Goal: Transaction & Acquisition: Purchase product/service

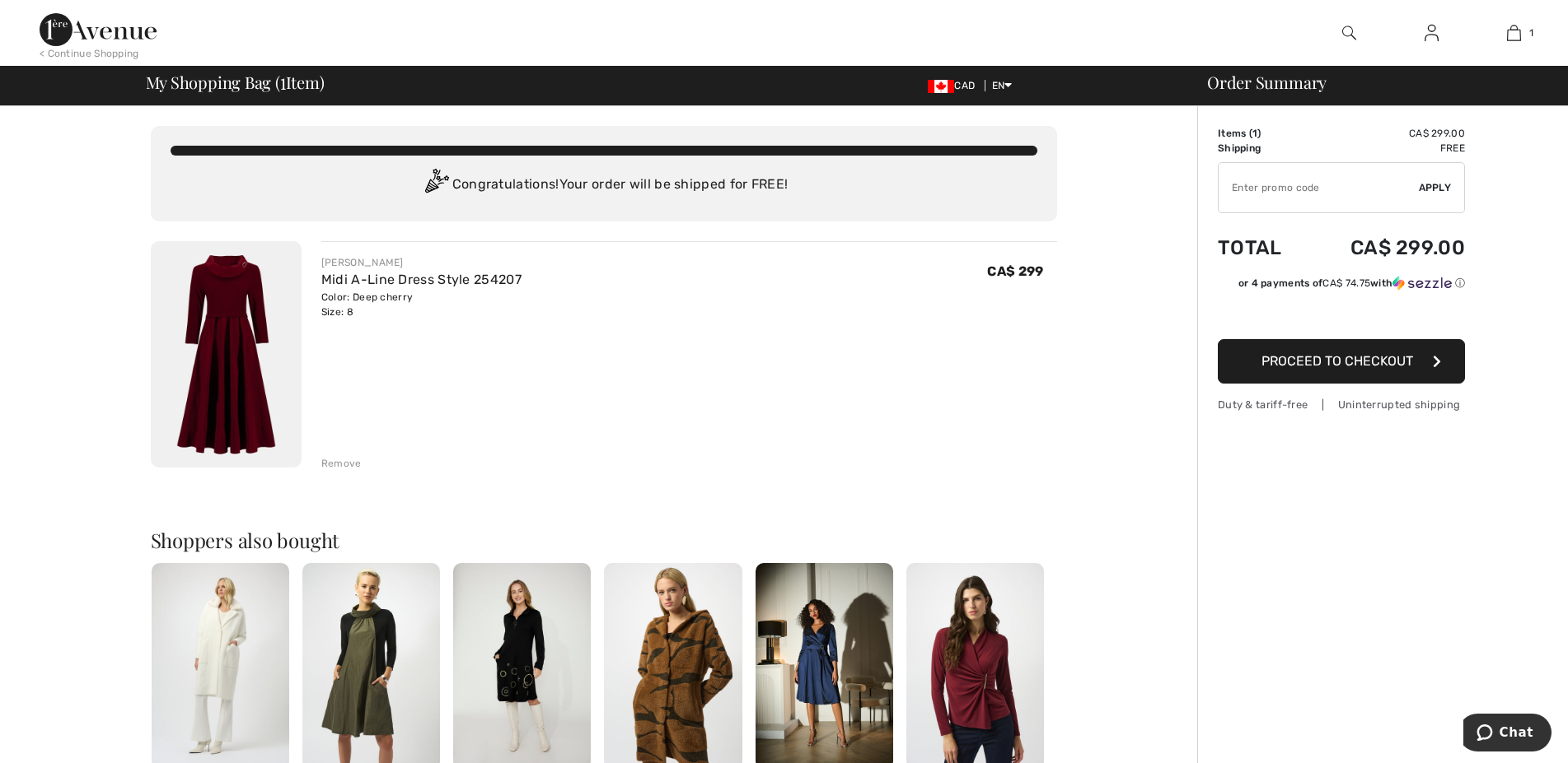
click at [1377, 359] on span "Proceed to Checkout" at bounding box center [1337, 361] width 151 height 16
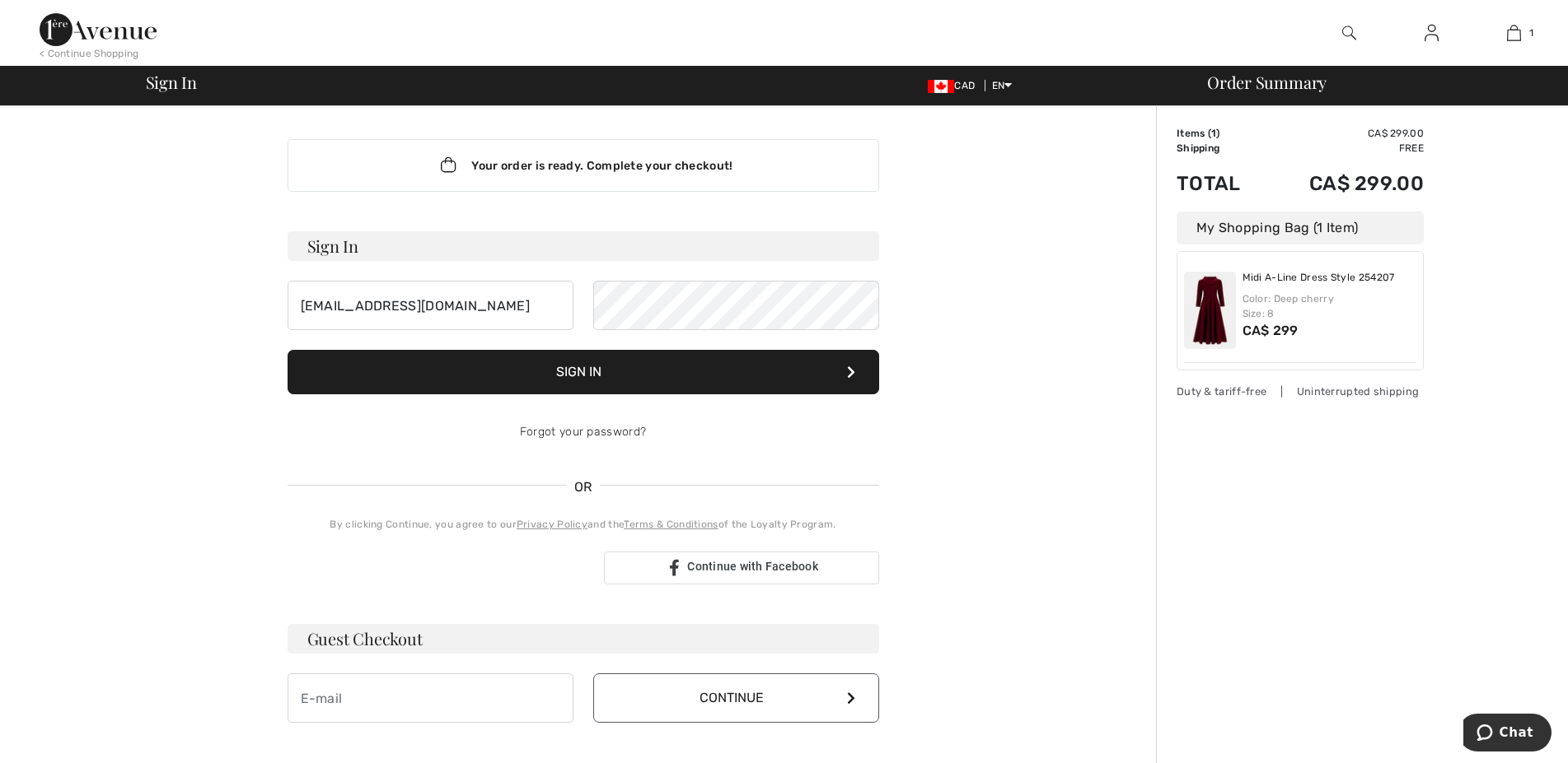
click button "Sign In"
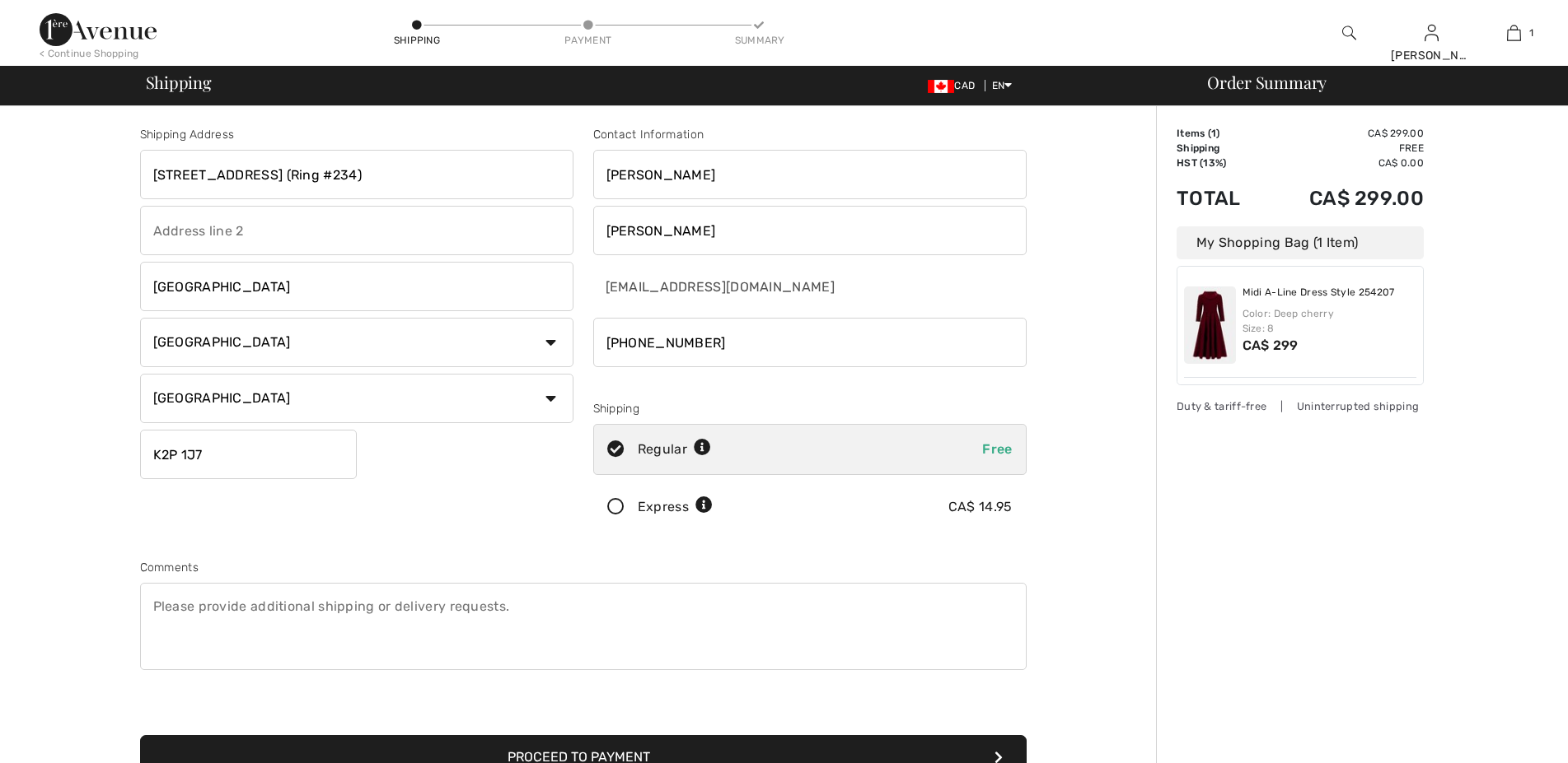
checkbox input "true"
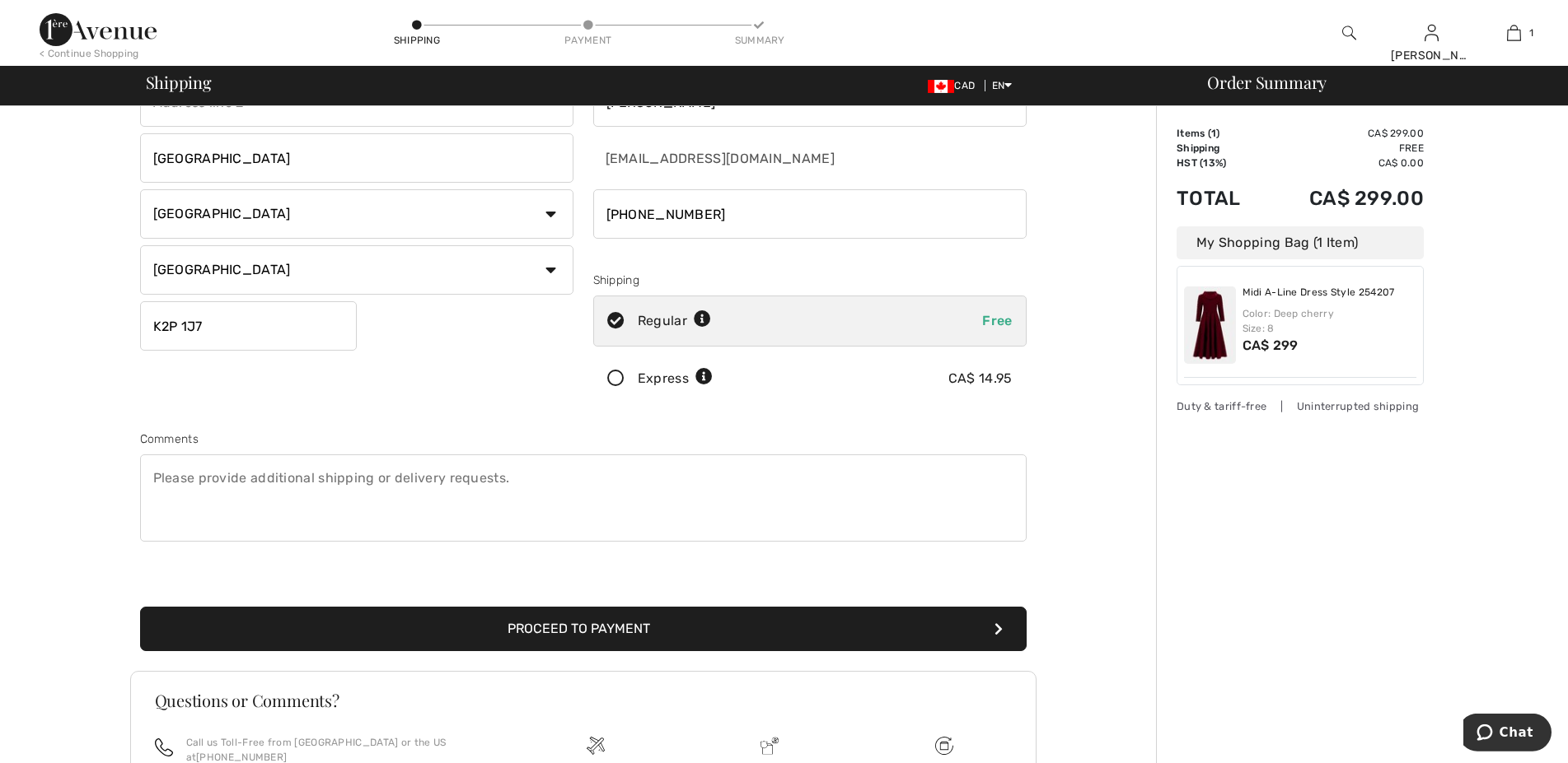
scroll to position [207, 0]
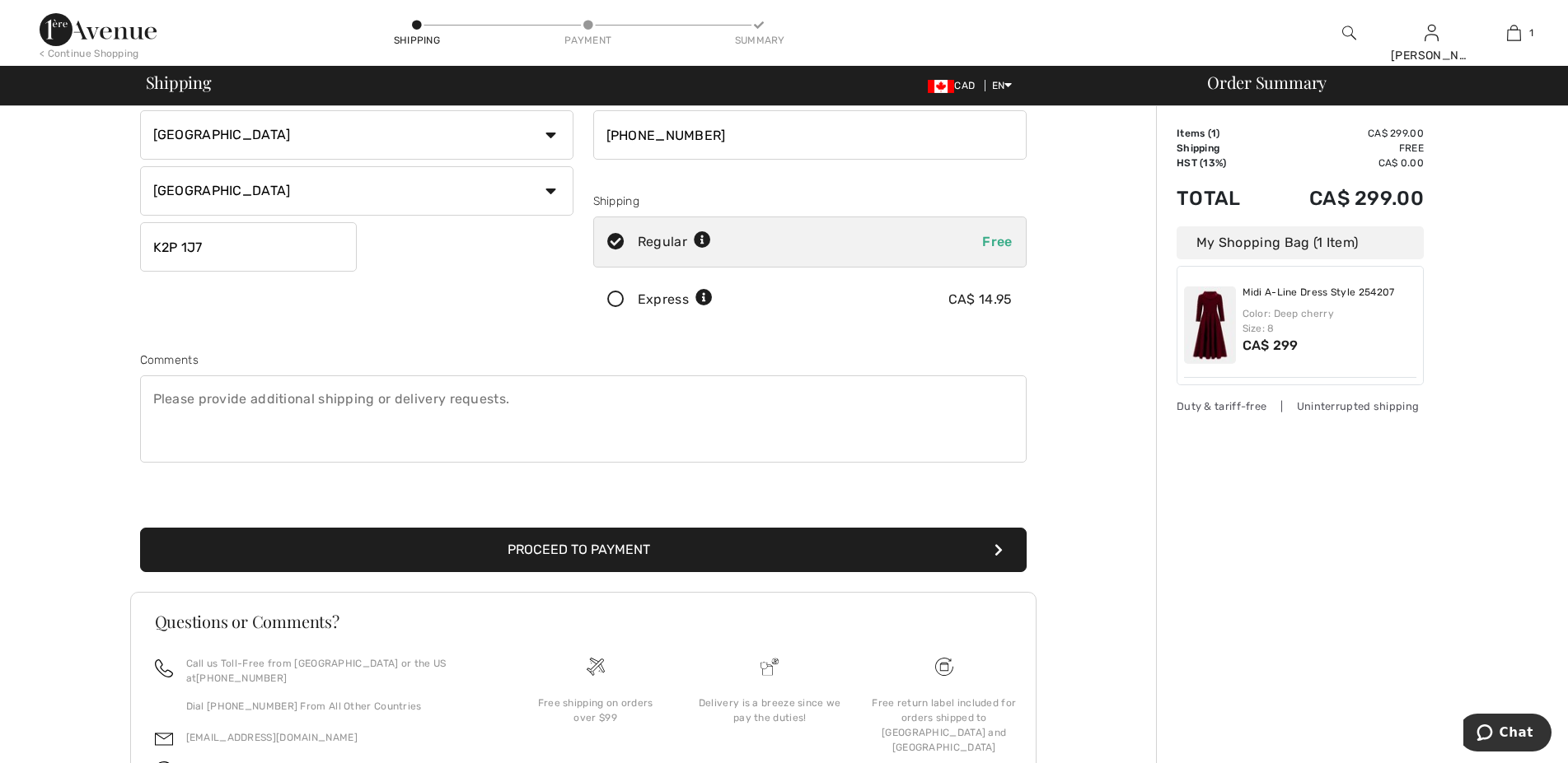
click at [626, 547] on button "Proceed to Payment" at bounding box center [583, 550] width 886 height 45
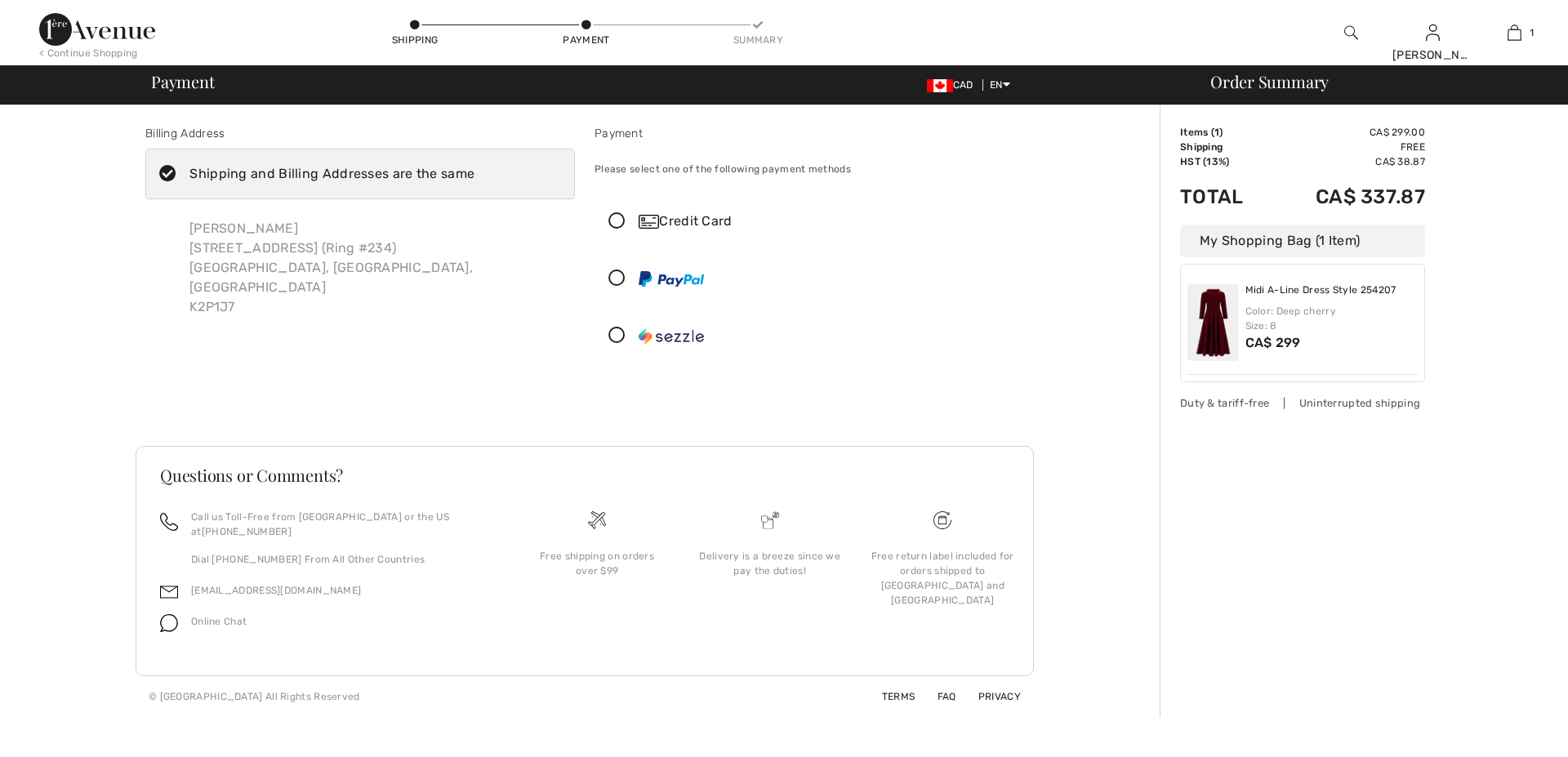
checkbox input "true"
click at [615, 219] on icon at bounding box center [617, 221] width 43 height 17
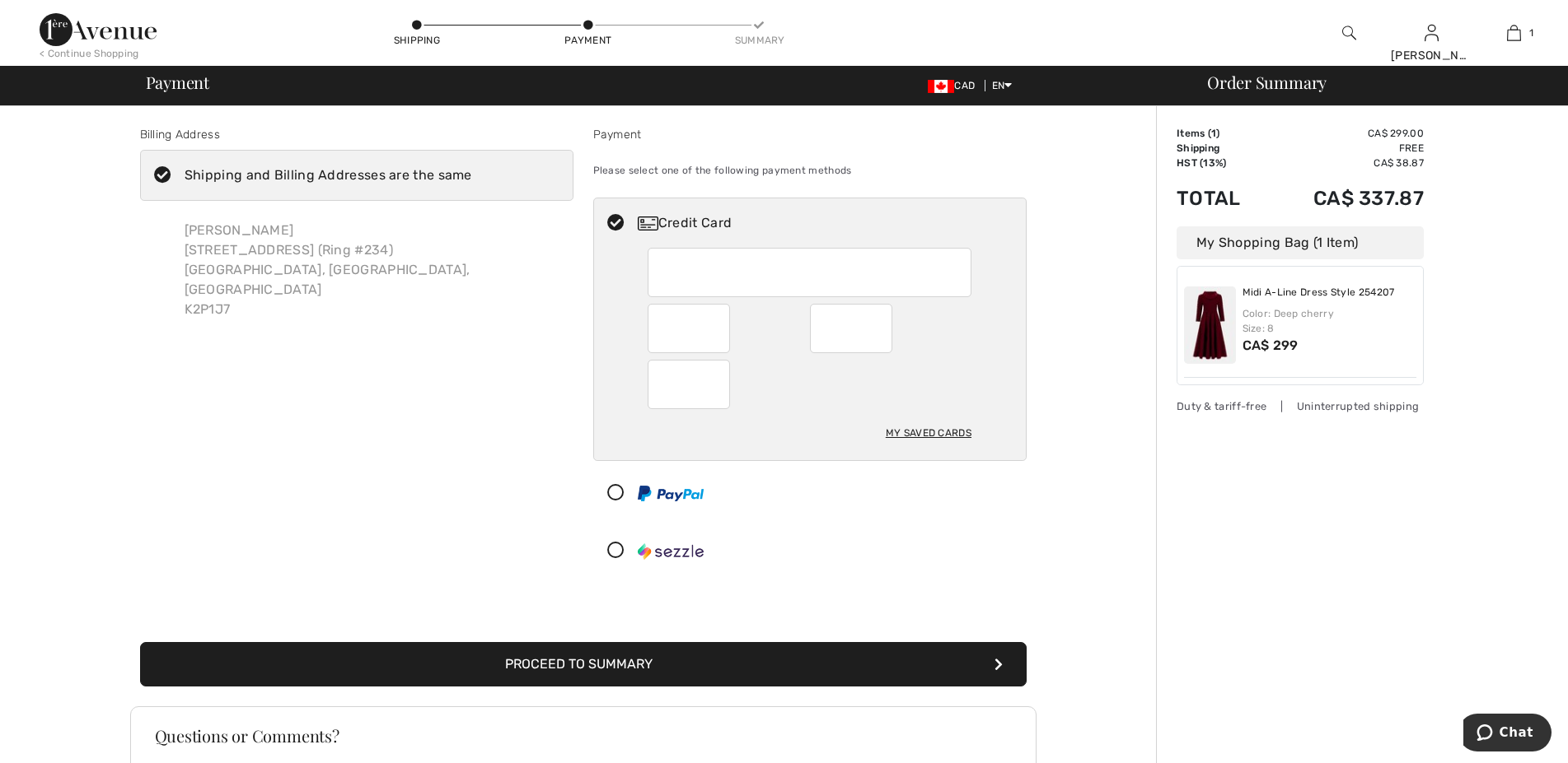
click at [579, 661] on button "Proceed to Summary" at bounding box center [583, 665] width 886 height 45
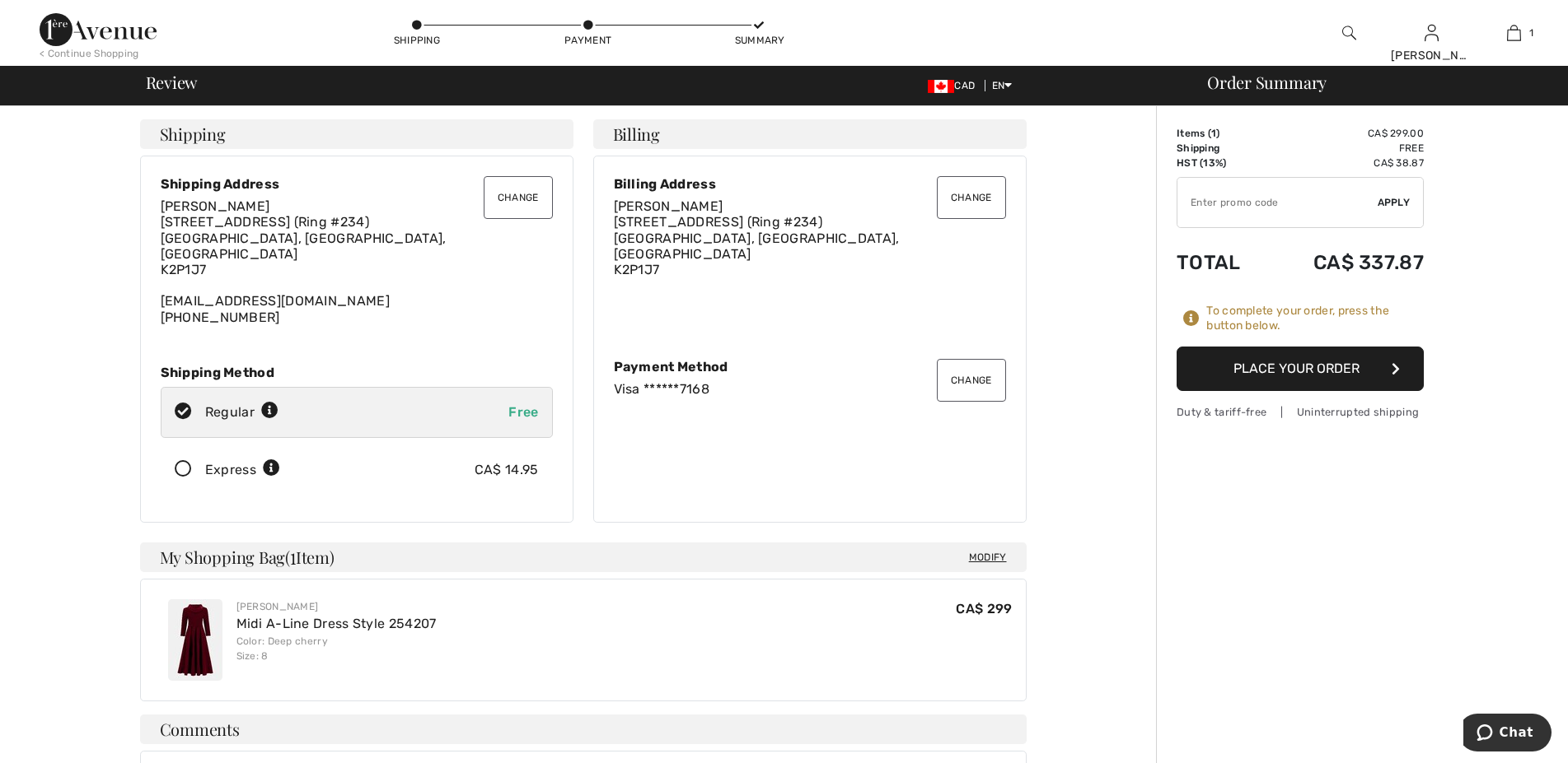
click at [1290, 360] on button "Place Your Order" at bounding box center [1300, 369] width 247 height 45
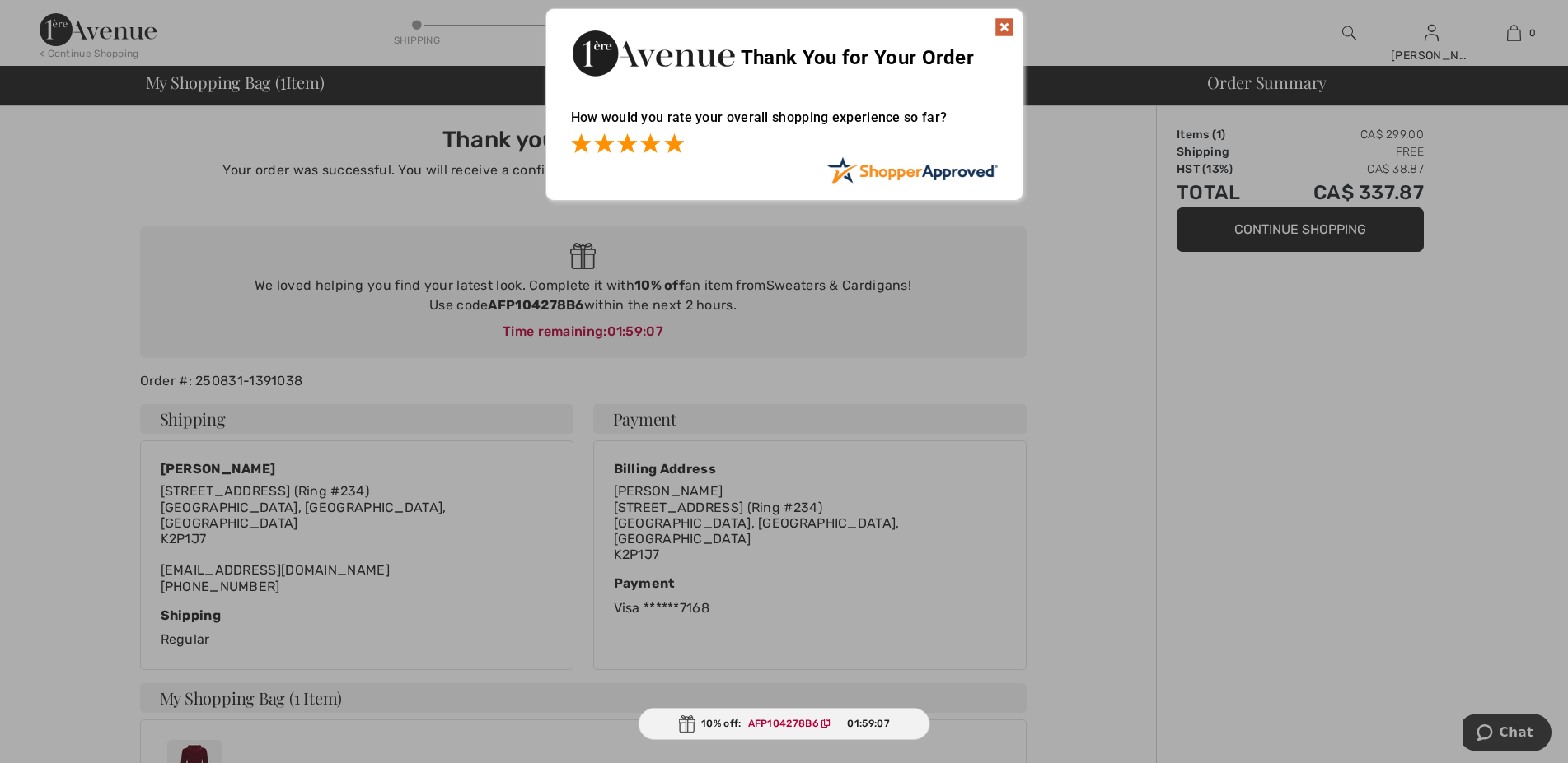
click at [678, 142] on span at bounding box center [674, 144] width 20 height 20
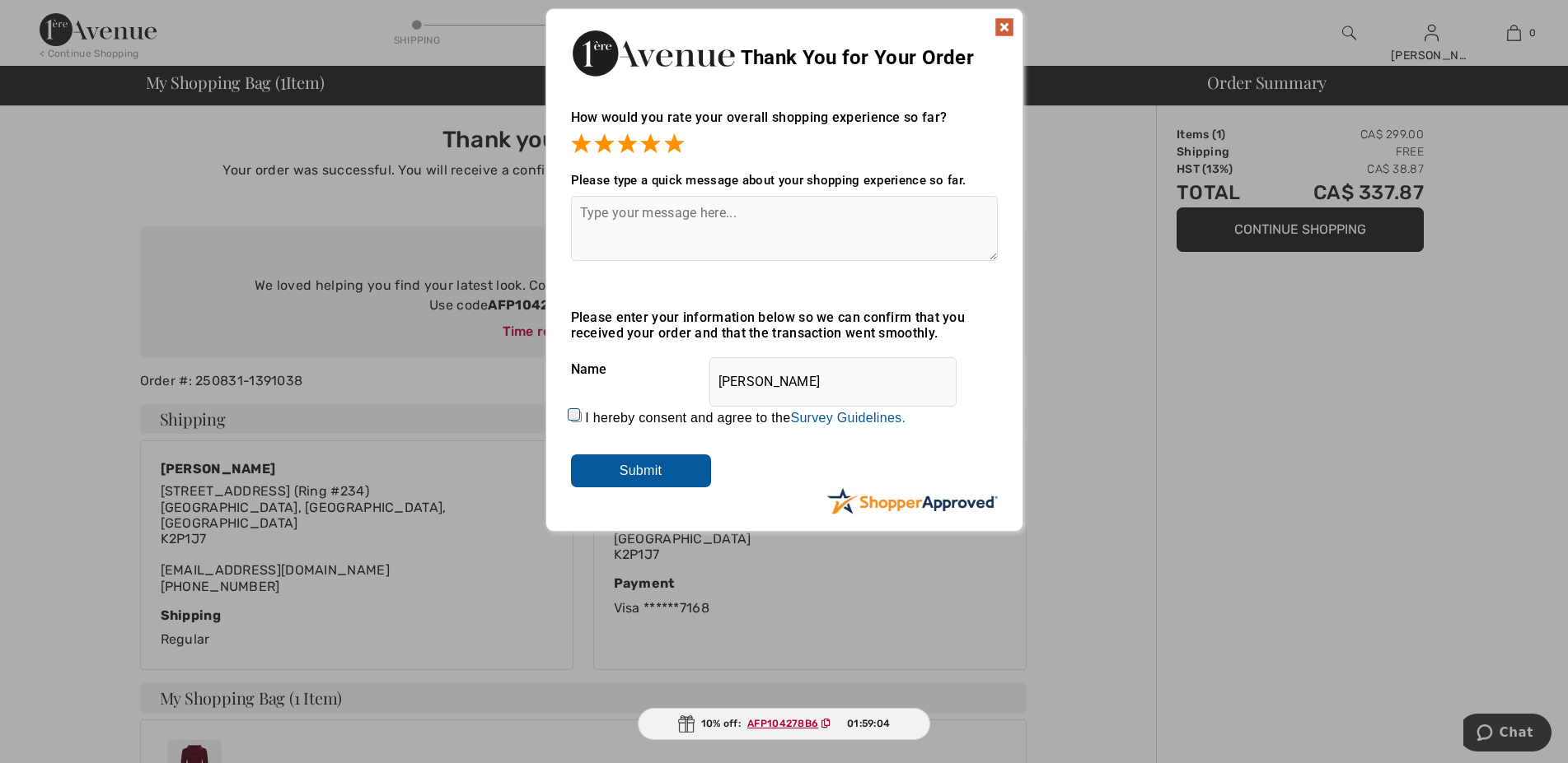
drag, startPoint x: 575, startPoint y: 423, endPoint x: 602, endPoint y: 462, distance: 47.4
click at [575, 423] on input "I hereby consent and agree to the By submitting a review, you grant permission …" at bounding box center [576, 417] width 11 height 11
checkbox input "true"
click at [623, 470] on input "Submit" at bounding box center [641, 471] width 140 height 33
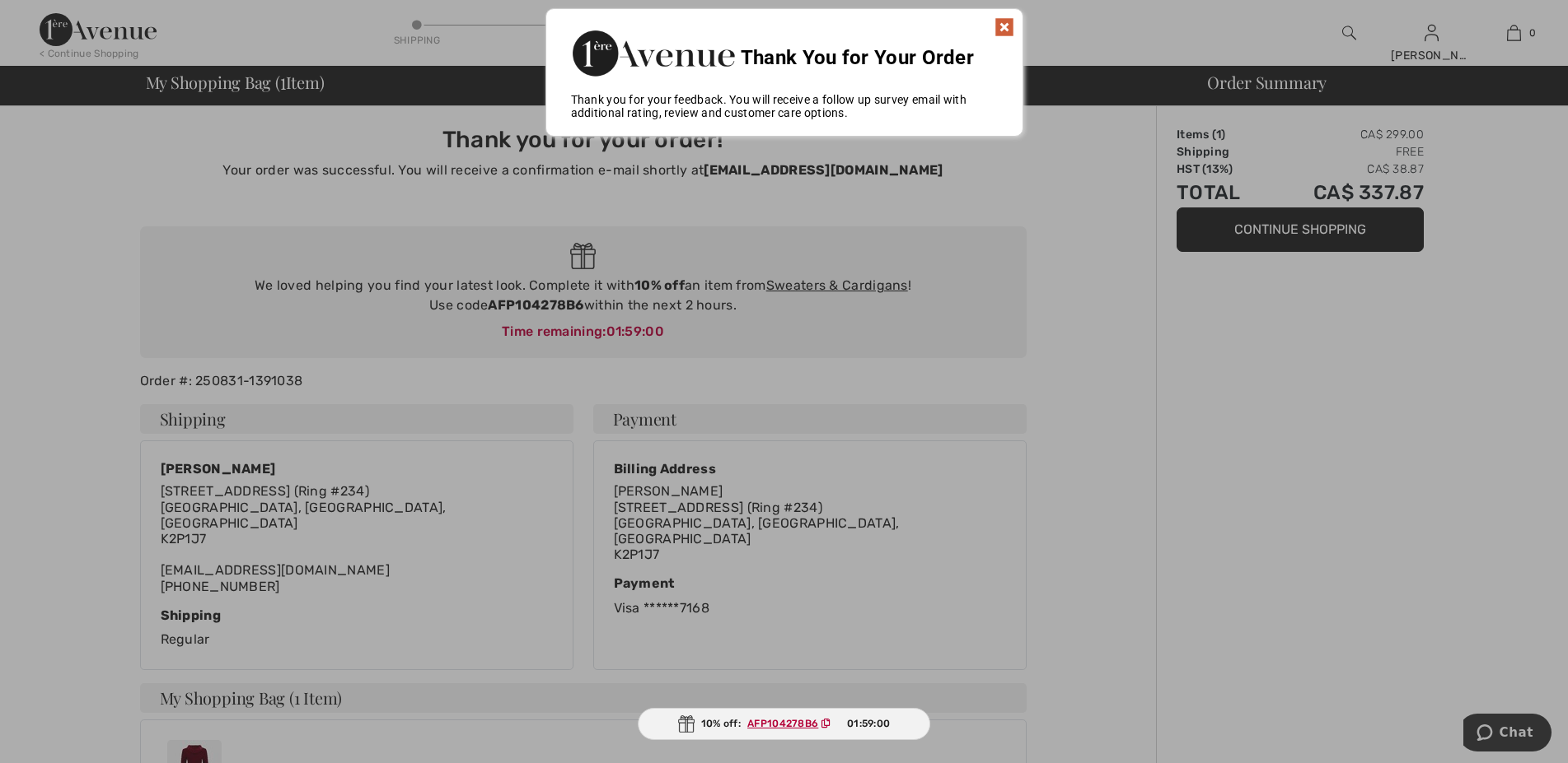
click at [1002, 22] on img at bounding box center [1005, 27] width 20 height 20
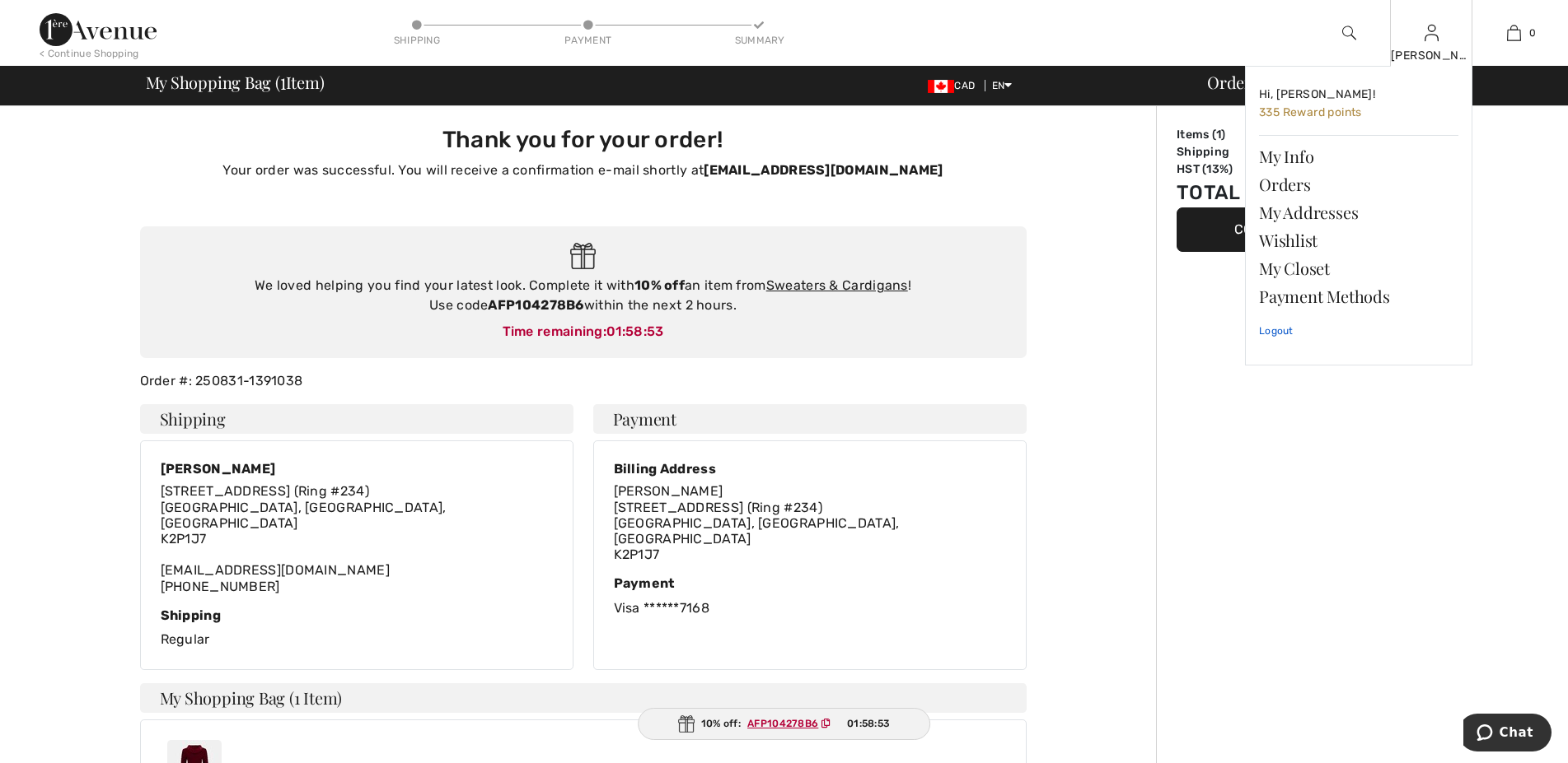
click at [1275, 329] on link "Logout" at bounding box center [1358, 331] width 199 height 41
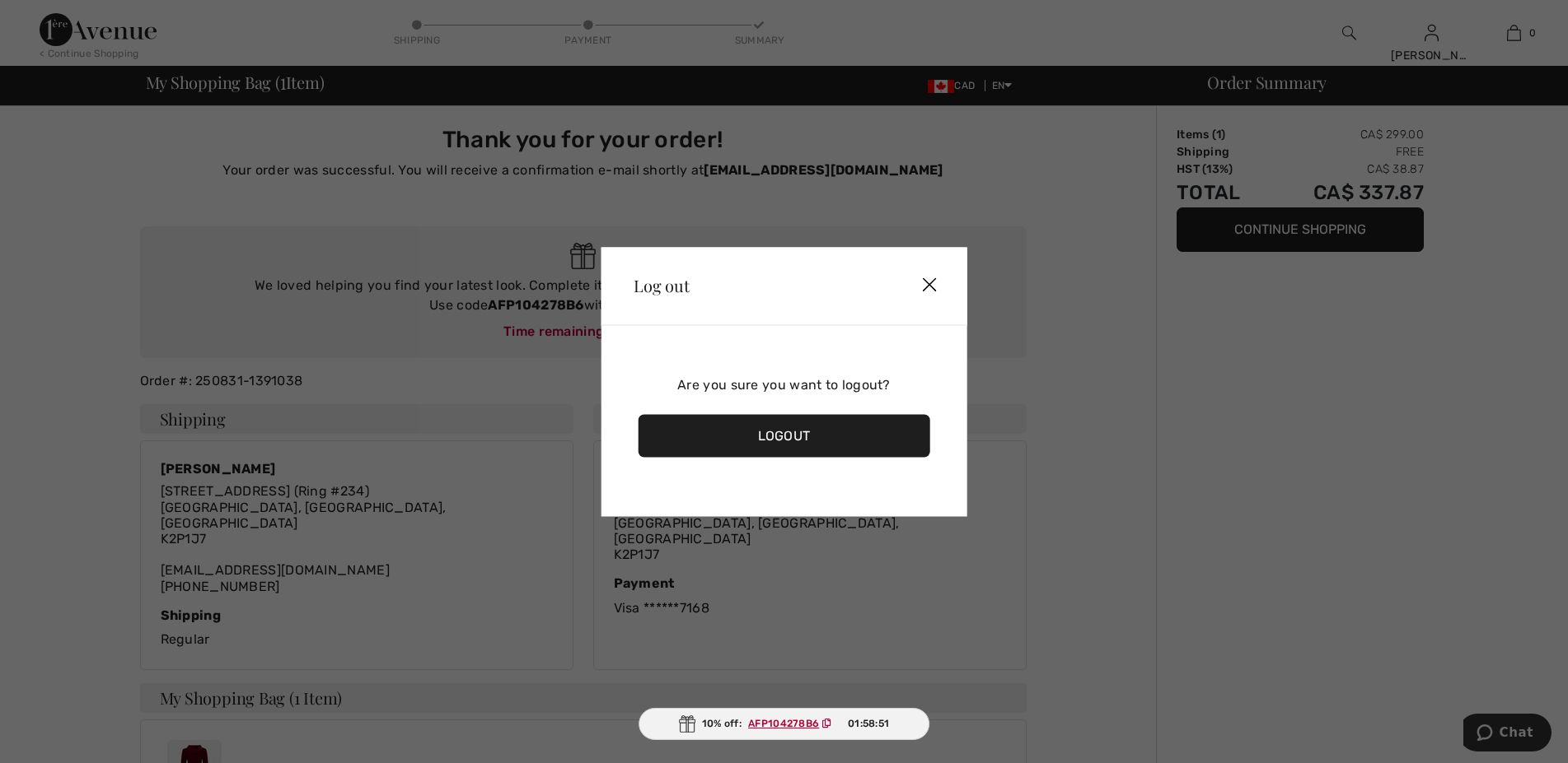
click at [816, 428] on div "Logout" at bounding box center [784, 436] width 292 height 43
